Goal: Task Accomplishment & Management: Manage account settings

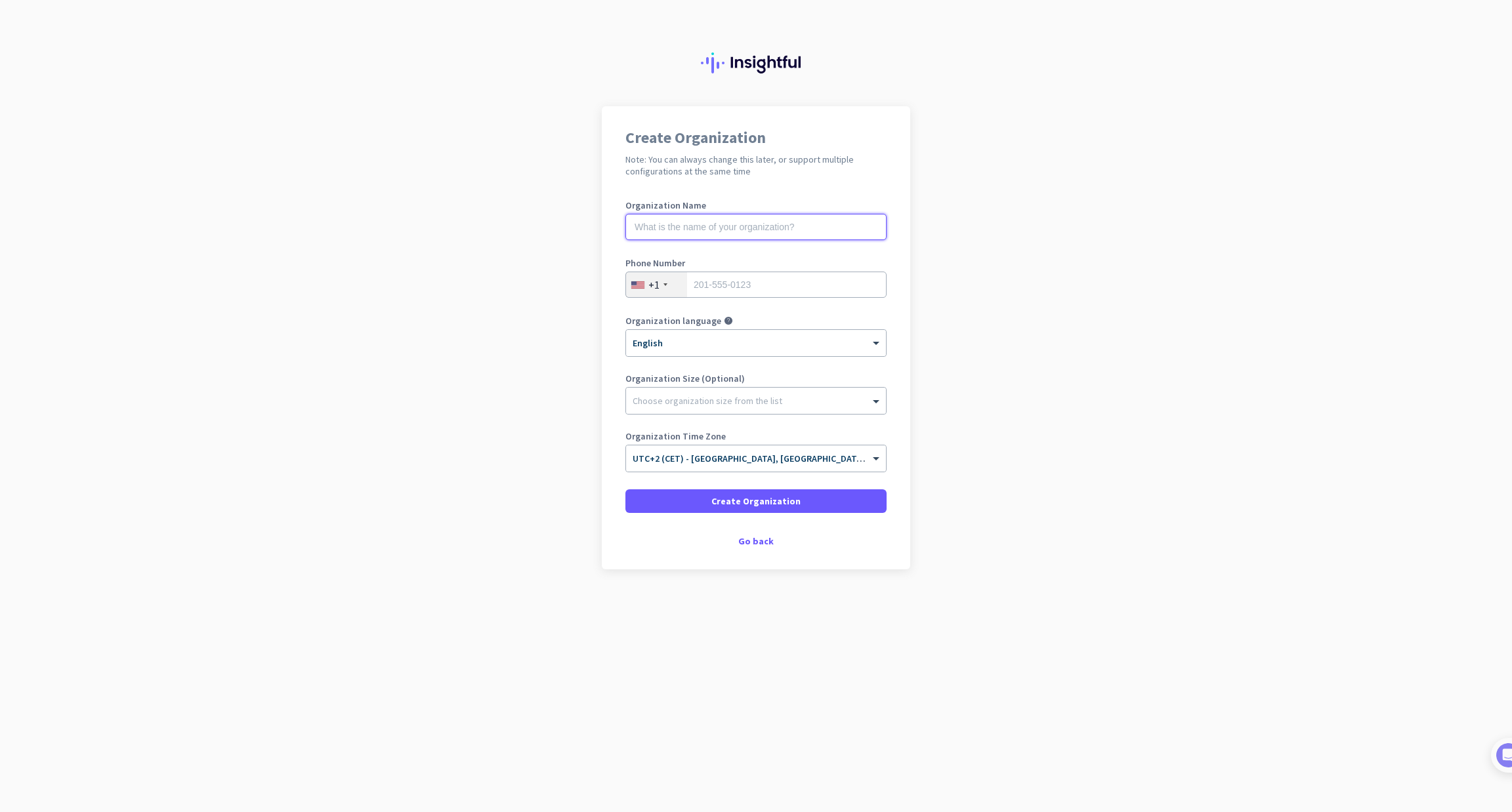
click at [683, 225] on input "text" at bounding box center [756, 227] width 261 height 26
type input "SSO Test"
type input "2015551234"
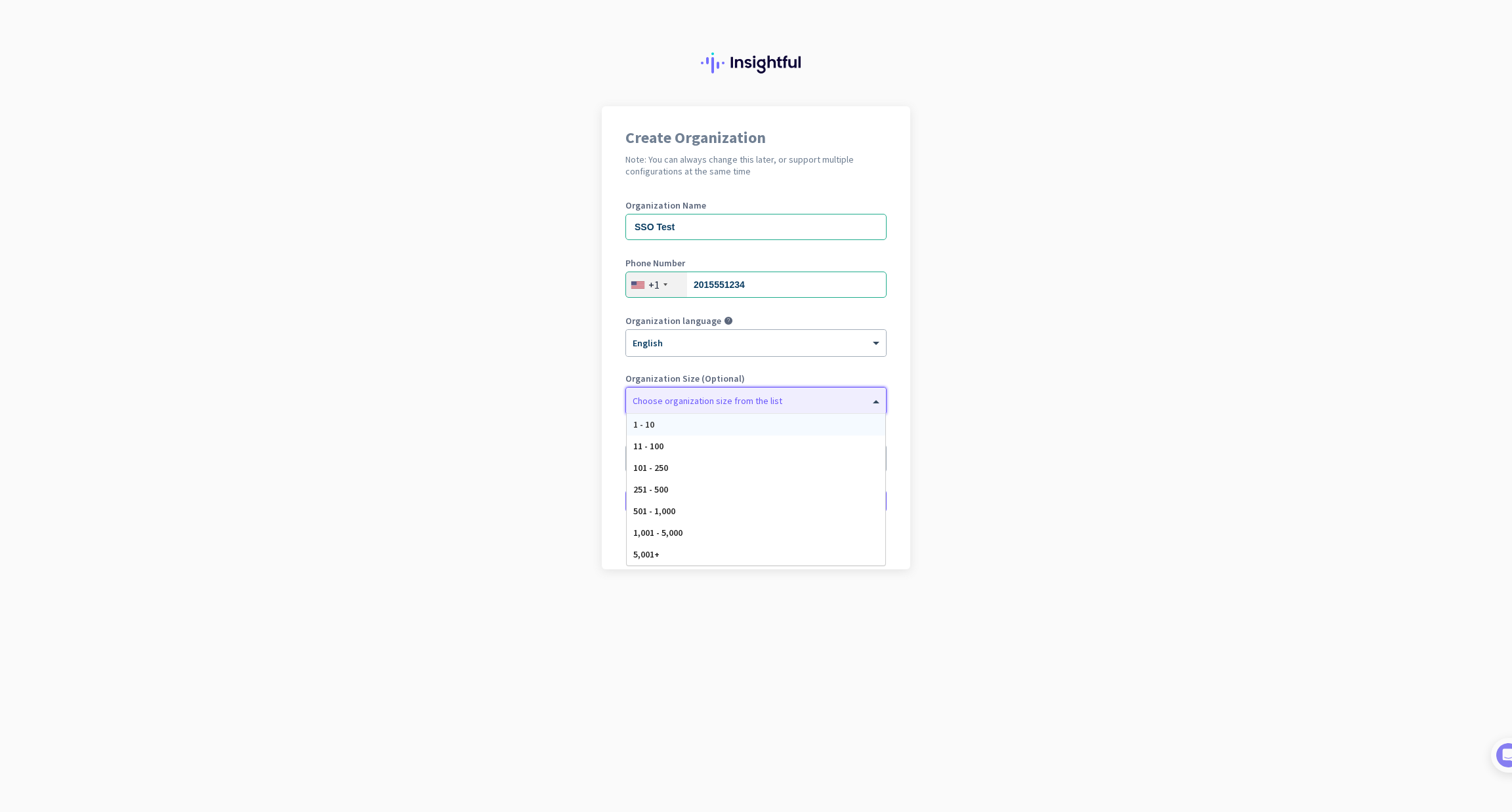
click at [700, 394] on div at bounding box center [755, 397] width 260 height 13
click at [700, 426] on div "1 - 10" at bounding box center [755, 424] width 258 height 22
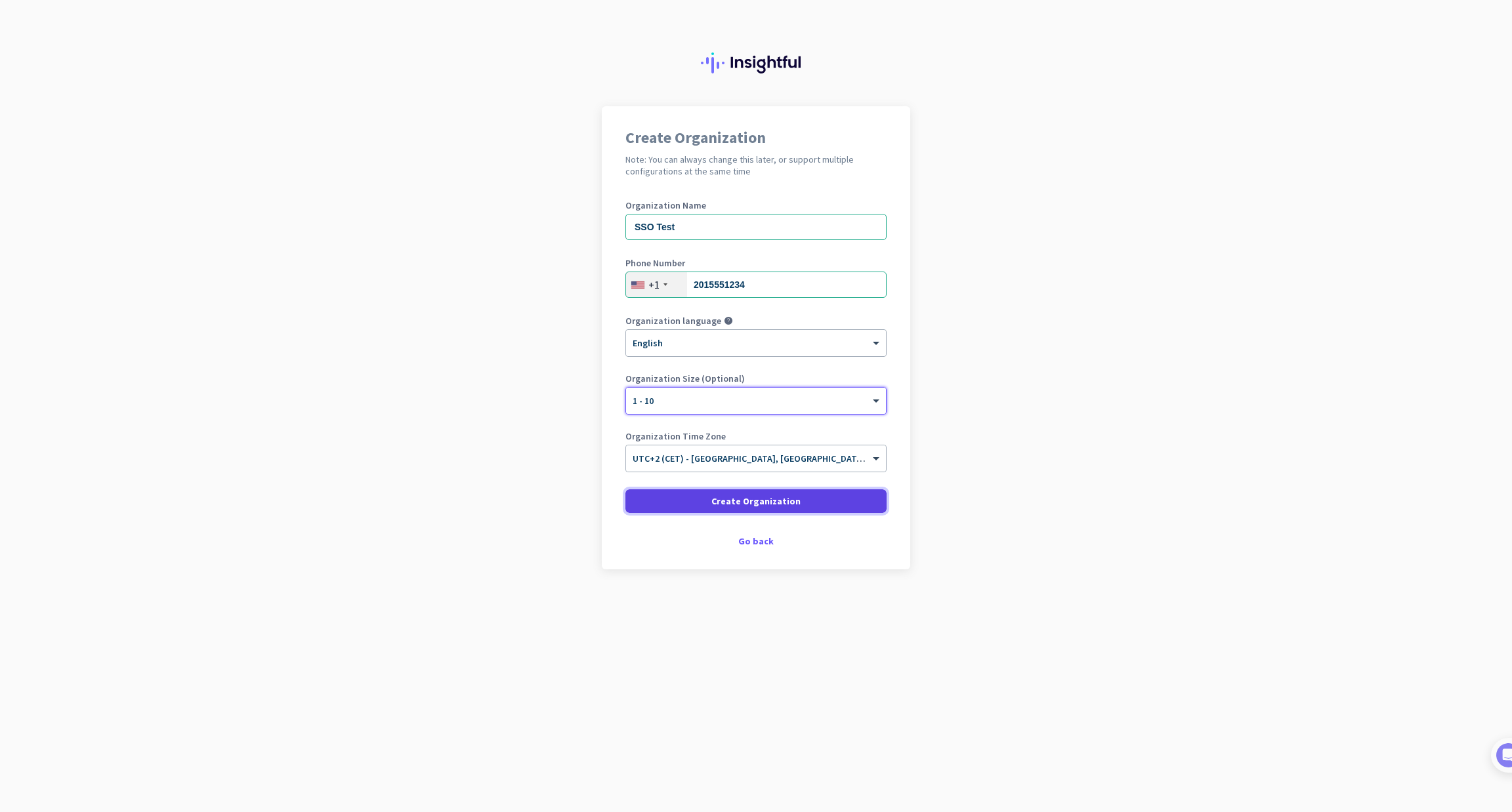
click at [720, 502] on span "Create Organization" at bounding box center [756, 500] width 89 height 13
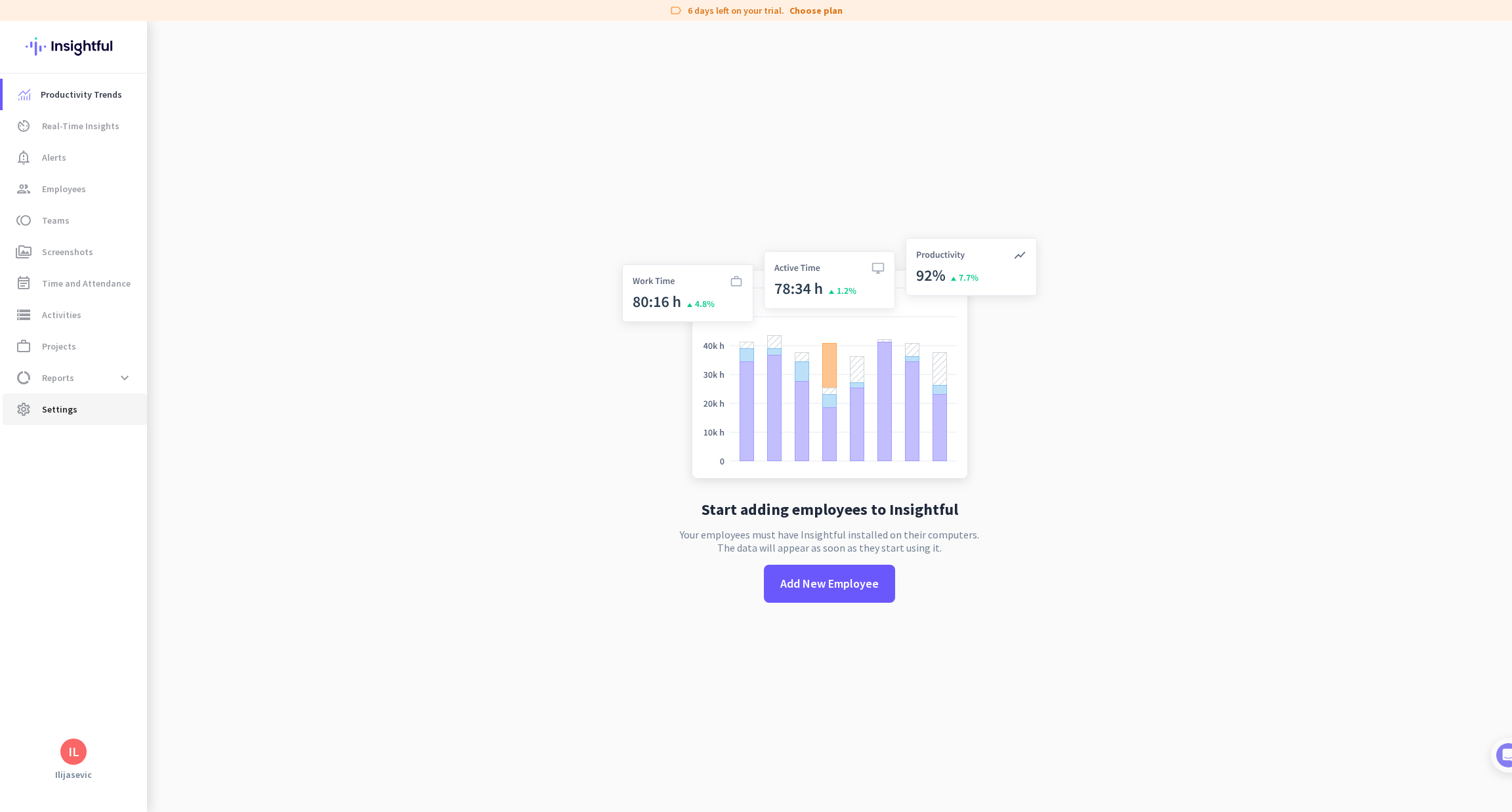
click at [111, 405] on span "settings Settings" at bounding box center [74, 410] width 123 height 16
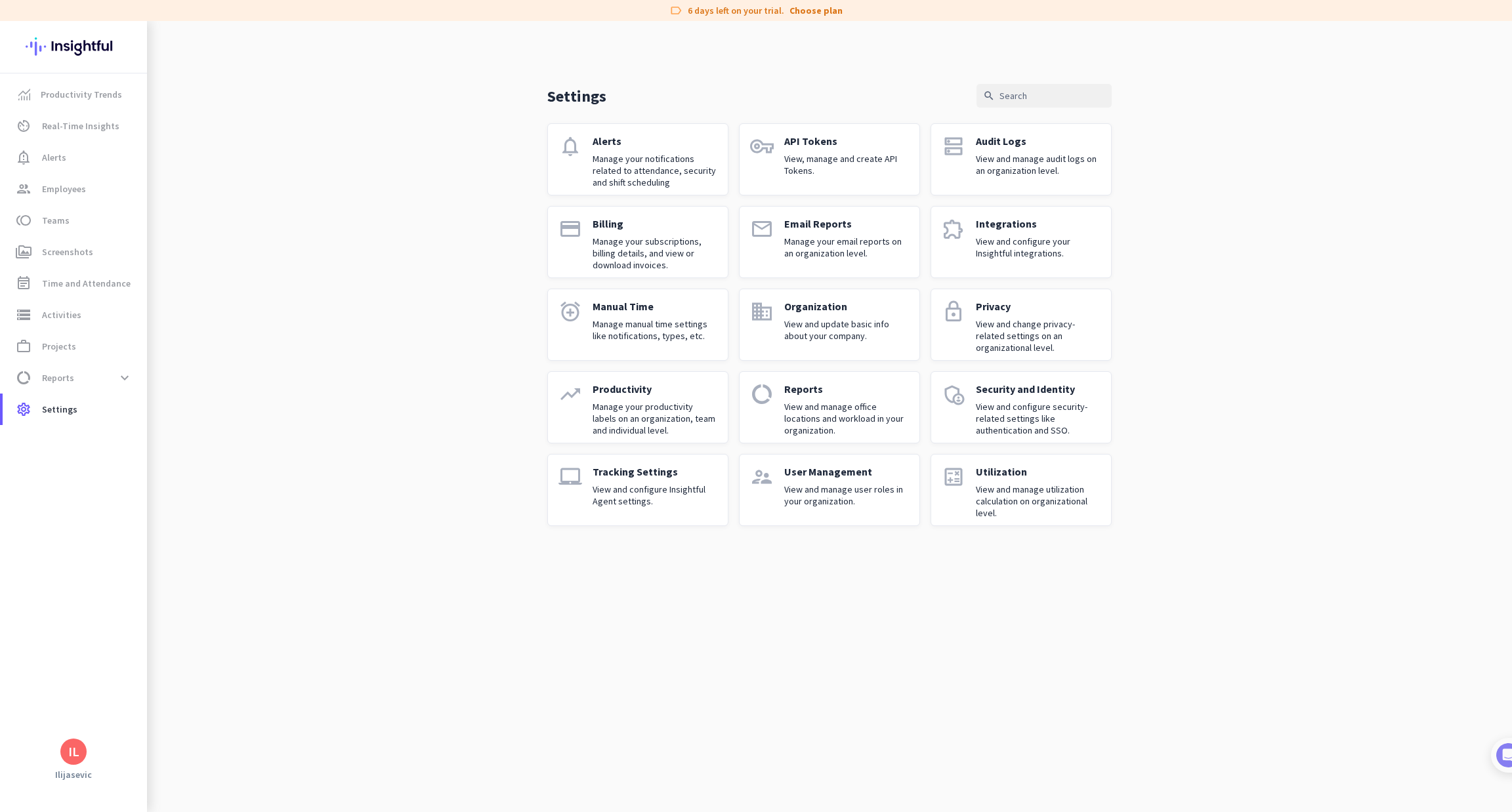
click at [86, 749] on div "IL" at bounding box center [74, 752] width 147 height 26
click at [80, 760] on div "IL" at bounding box center [74, 752] width 26 height 26
click at [156, 652] on span "Personal Settings" at bounding box center [143, 655] width 80 height 11
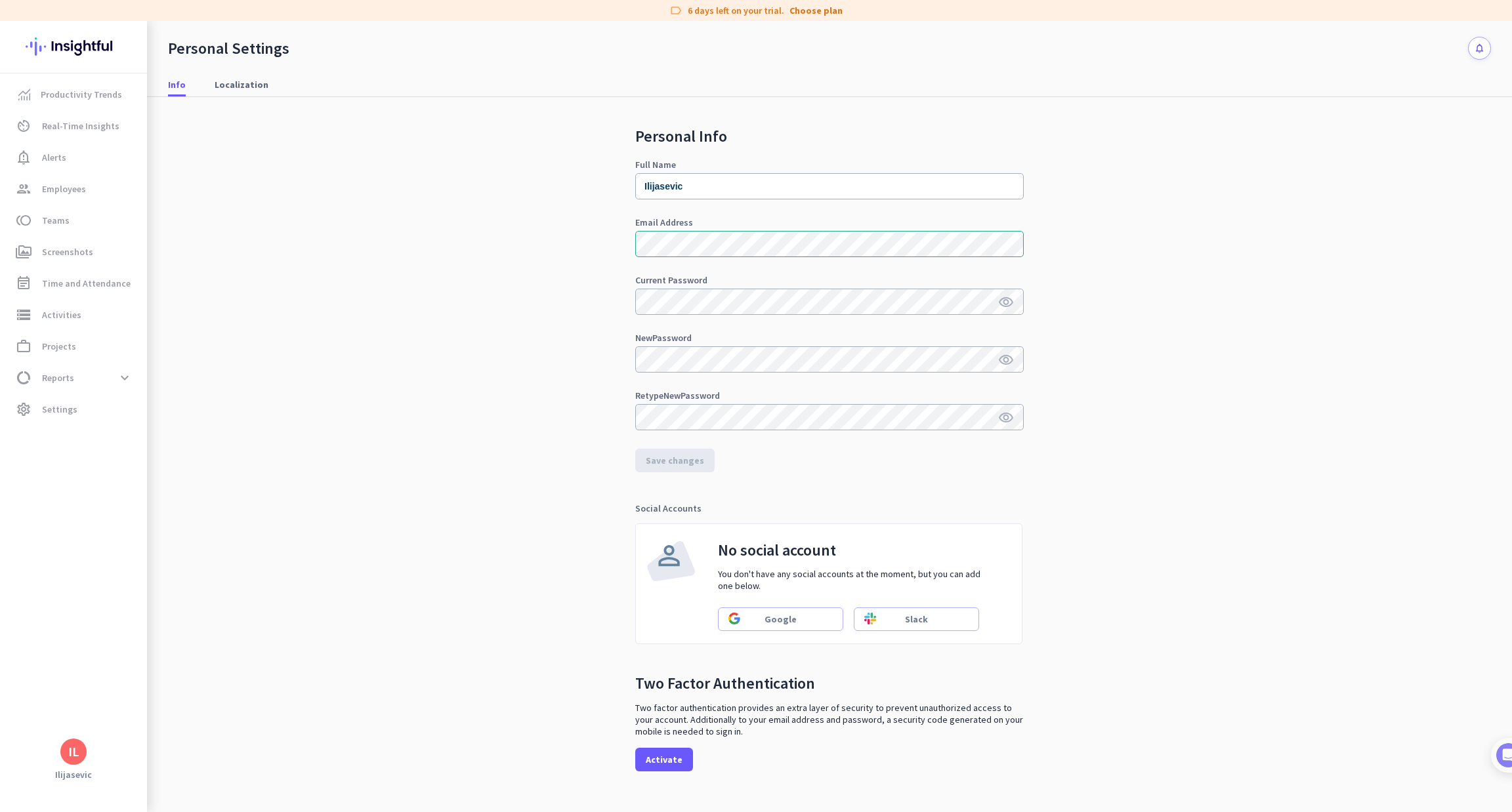
click at [81, 744] on div "IL" at bounding box center [74, 752] width 26 height 26
click at [122, 720] on span "Sign out" at bounding box center [143, 726] width 101 height 24
